Goal: Task Accomplishment & Management: Use online tool/utility

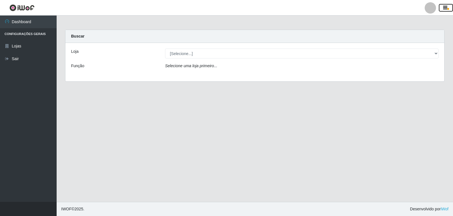
click at [446, 7] on icon "button" at bounding box center [445, 7] width 4 height 5
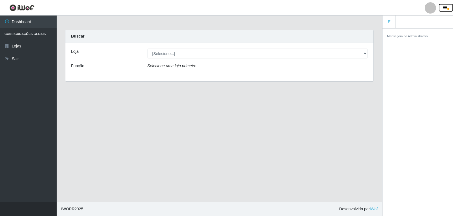
click at [446, 7] on icon "button" at bounding box center [445, 7] width 4 height 5
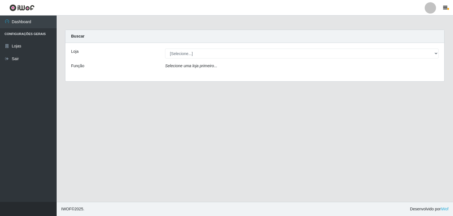
click at [432, 8] on div at bounding box center [429, 7] width 11 height 11
click at [414, 18] on button "Perfil" at bounding box center [418, 20] width 51 height 12
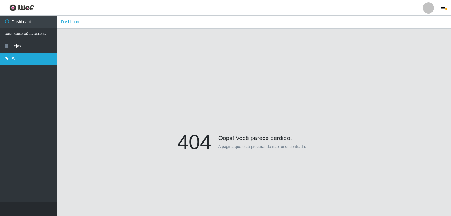
click at [15, 57] on link "Sair" at bounding box center [28, 59] width 57 height 13
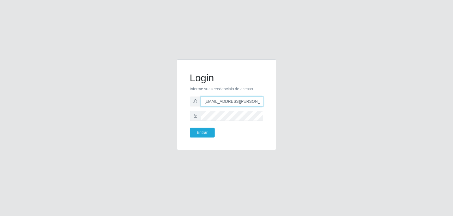
click at [227, 102] on input "[EMAIL_ADDRESS][PERSON_NAME][DOMAIN_NAME]" at bounding box center [232, 102] width 63 height 10
type input "[PERSON_NAME][EMAIL_ADDRESS][PERSON_NAME][DOMAIN_NAME]"
click at [198, 130] on button "Entrar" at bounding box center [202, 133] width 25 height 10
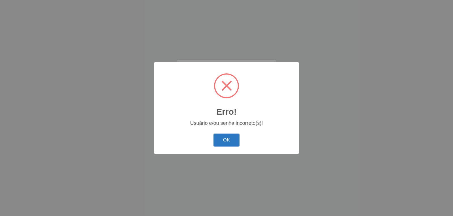
click at [229, 135] on button "OK" at bounding box center [226, 140] width 26 height 13
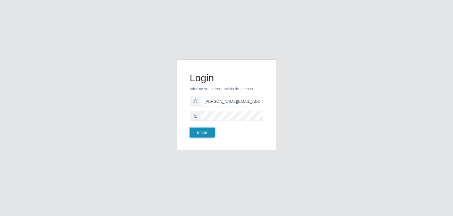
click at [198, 130] on button "Entrar" at bounding box center [202, 133] width 25 height 10
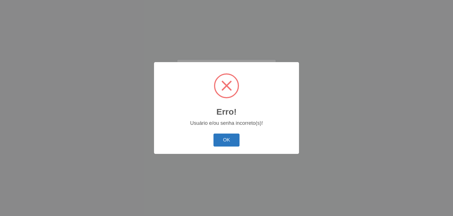
click at [222, 136] on button "OK" at bounding box center [226, 140] width 26 height 13
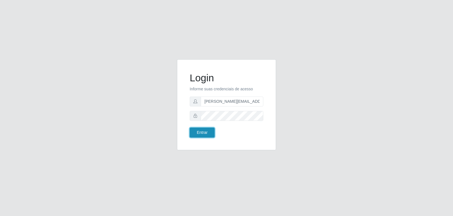
click at [207, 133] on button "Entrar" at bounding box center [202, 133] width 25 height 10
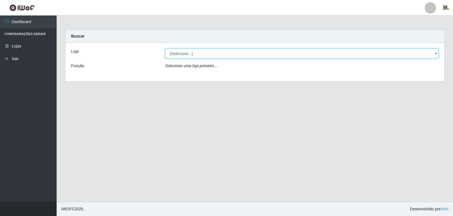
click at [434, 53] on select "[Selecione...] [PERSON_NAME] Atacadão - [PERSON_NAME]" at bounding box center [301, 54] width 273 height 10
select select "523"
click at [165, 49] on select "[Selecione...] [PERSON_NAME] Atacadão - [PERSON_NAME]" at bounding box center [301, 54] width 273 height 10
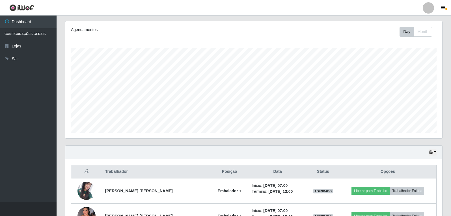
scroll to position [65, 0]
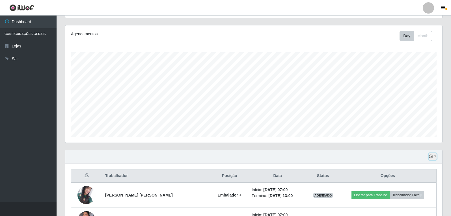
click at [436, 158] on button "button" at bounding box center [433, 157] width 8 height 7
click at [410, 123] on button "3 dias" at bounding box center [414, 124] width 45 height 12
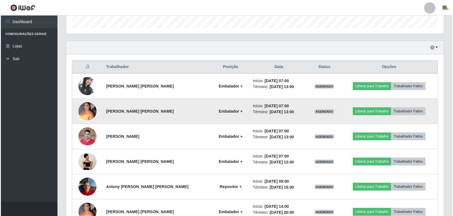
scroll to position [188, 0]
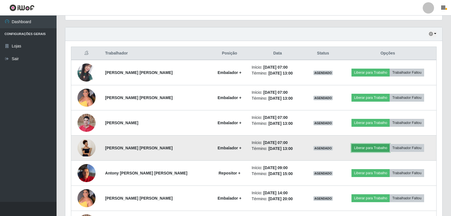
click at [364, 147] on button "Liberar para Trabalho" at bounding box center [371, 148] width 38 height 8
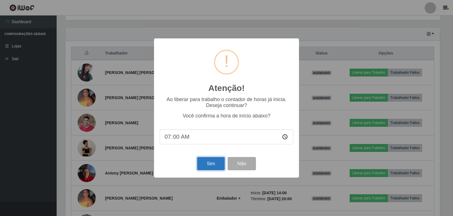
click at [207, 165] on button "Sim" at bounding box center [210, 163] width 27 height 13
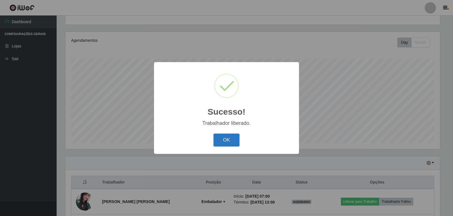
click at [226, 140] on button "OK" at bounding box center [226, 140] width 26 height 13
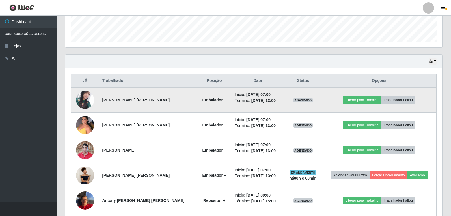
scroll to position [172, 0]
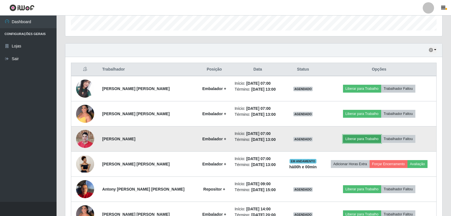
click at [351, 138] on button "Liberar para Trabalho" at bounding box center [362, 139] width 38 height 8
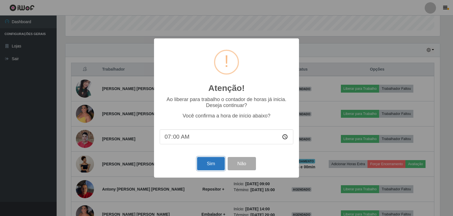
click at [209, 163] on button "Sim" at bounding box center [210, 163] width 27 height 13
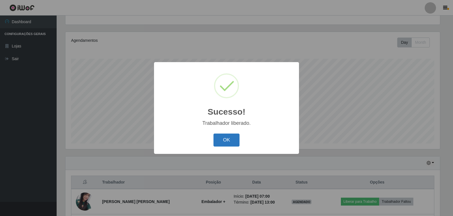
click at [233, 141] on button "OK" at bounding box center [226, 140] width 26 height 13
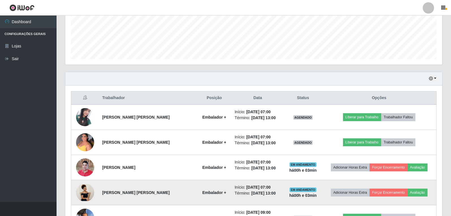
scroll to position [143, 0]
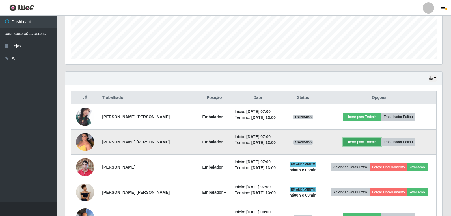
click at [362, 143] on button "Liberar para Trabalho" at bounding box center [362, 142] width 38 height 8
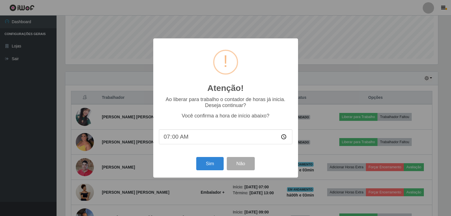
scroll to position [117, 374]
click at [181, 139] on input "07:00" at bounding box center [227, 137] width 134 height 15
click at [206, 160] on button "Sim" at bounding box center [210, 163] width 27 height 13
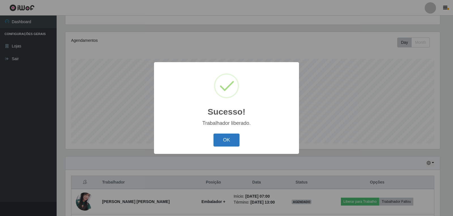
click at [225, 141] on button "OK" at bounding box center [226, 140] width 26 height 13
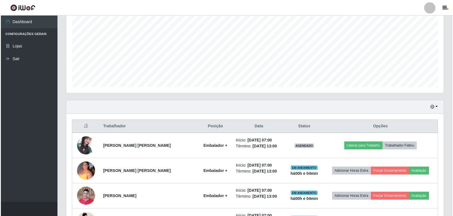
scroll to position [115, 0]
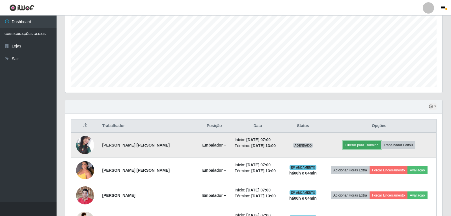
click at [356, 145] on button "Liberar para Trabalho" at bounding box center [362, 145] width 38 height 8
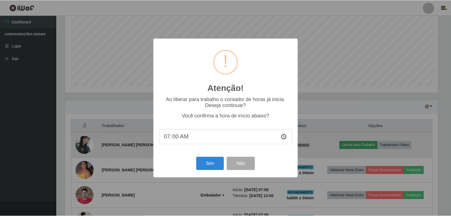
scroll to position [117, 374]
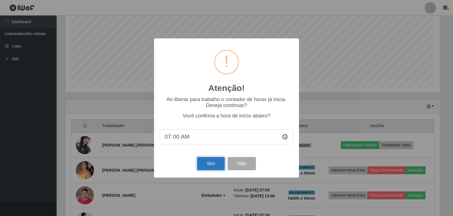
click at [209, 167] on button "Sim" at bounding box center [210, 163] width 27 height 13
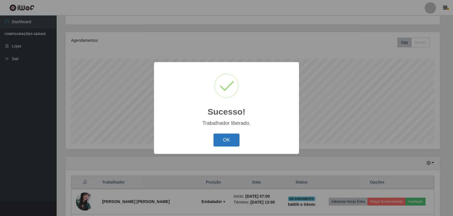
click at [229, 142] on button "OK" at bounding box center [226, 140] width 26 height 13
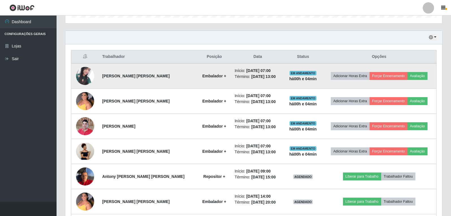
scroll to position [200, 0]
